Goal: Find contact information: Find contact information

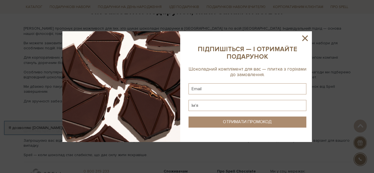
scroll to position [914, 0]
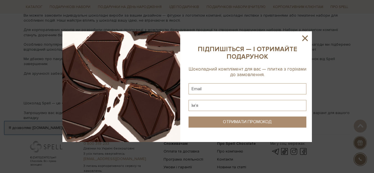
click at [304, 39] on icon at bounding box center [305, 38] width 6 height 6
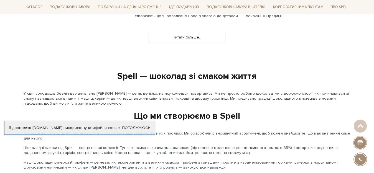
scroll to position [461, 0]
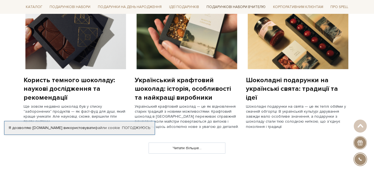
click at [239, 7] on link "Подарункові набори Вчителю" at bounding box center [235, 6] width 63 height 9
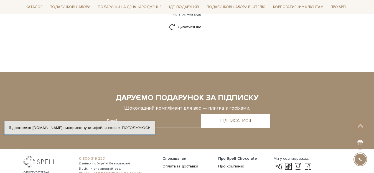
scroll to position [859, 0]
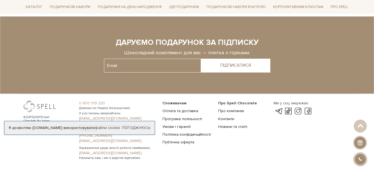
click at [175, 101] on span "Споживачам" at bounding box center [174, 103] width 24 height 5
click at [178, 101] on span "Споживачам" at bounding box center [174, 103] width 24 height 5
click at [177, 140] on link "Публічна оферта" at bounding box center [178, 142] width 32 height 5
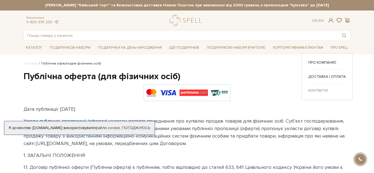
click at [327, 91] on link "Контакти" at bounding box center [326, 90] width 37 height 5
